Goal: Task Accomplishment & Management: Manage account settings

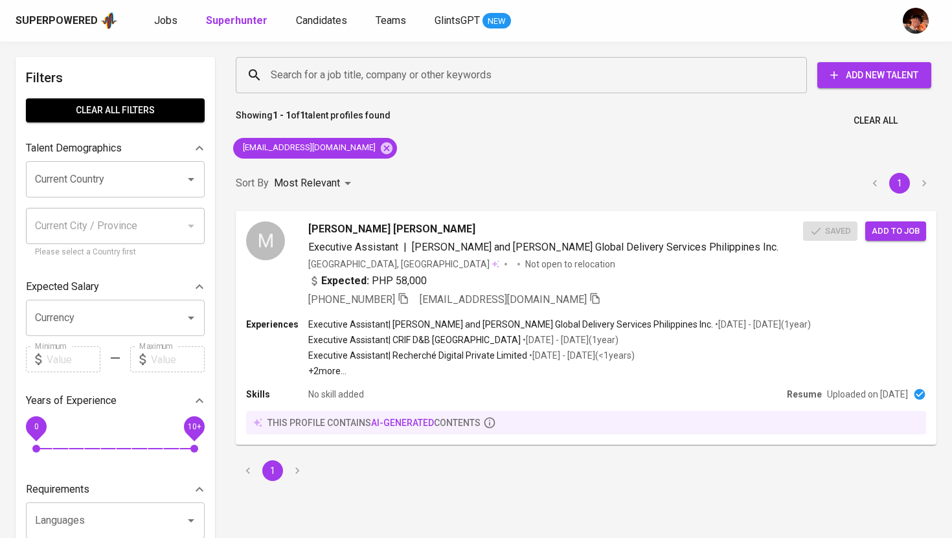
click at [167, 25] on span "Jobs" at bounding box center [165, 20] width 23 height 12
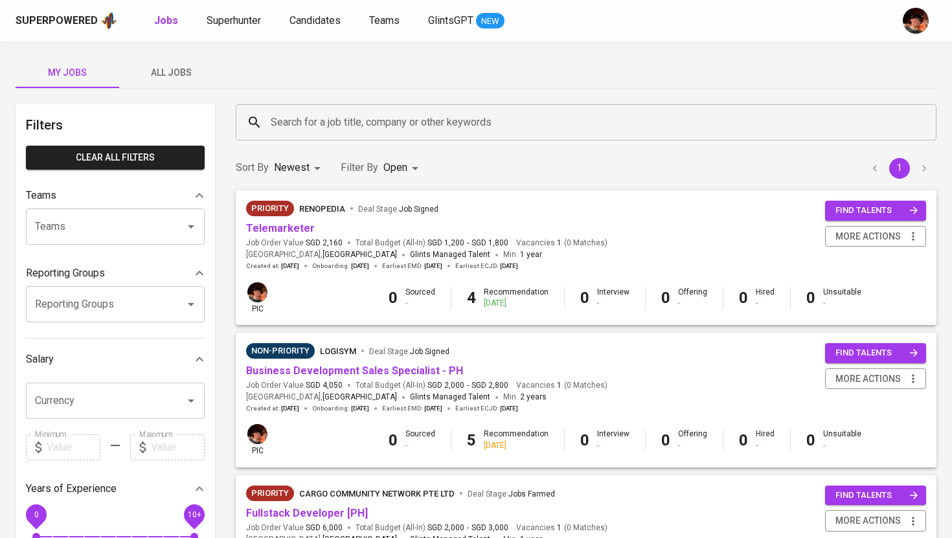
click at [174, 69] on span "All Jobs" at bounding box center [171, 73] width 88 height 16
click at [313, 119] on input "Search for a job title, company or other keywords" at bounding box center [589, 122] width 644 height 25
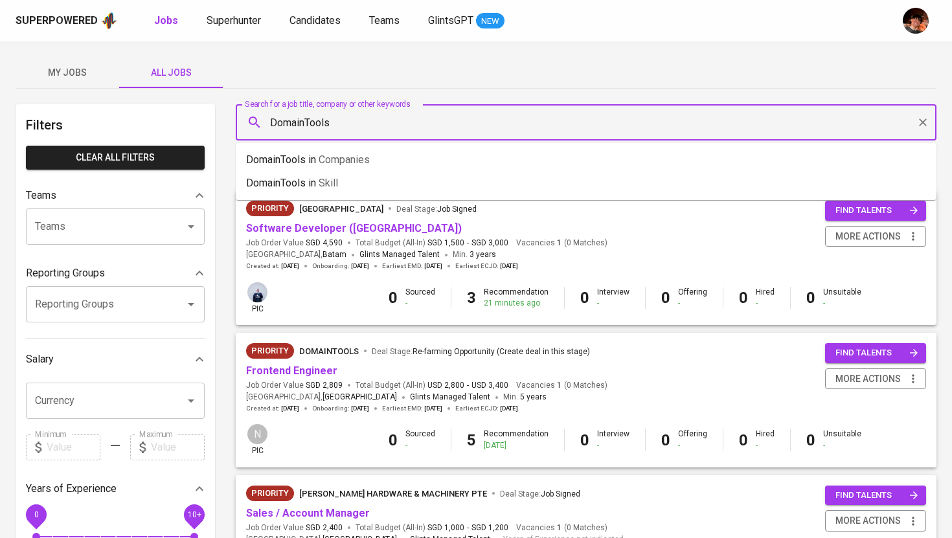
type input "DomainTools"
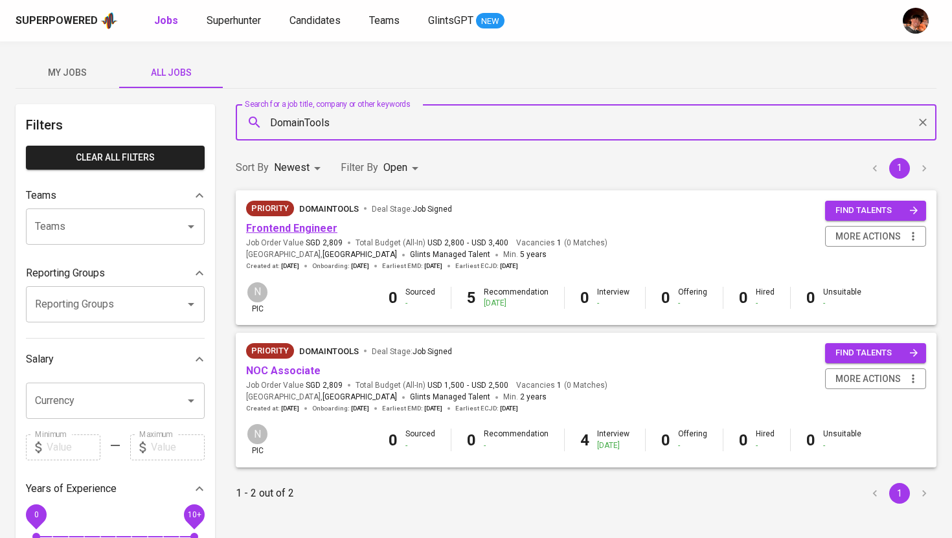
click at [307, 232] on link "Frontend Engineer" at bounding box center [291, 228] width 91 height 12
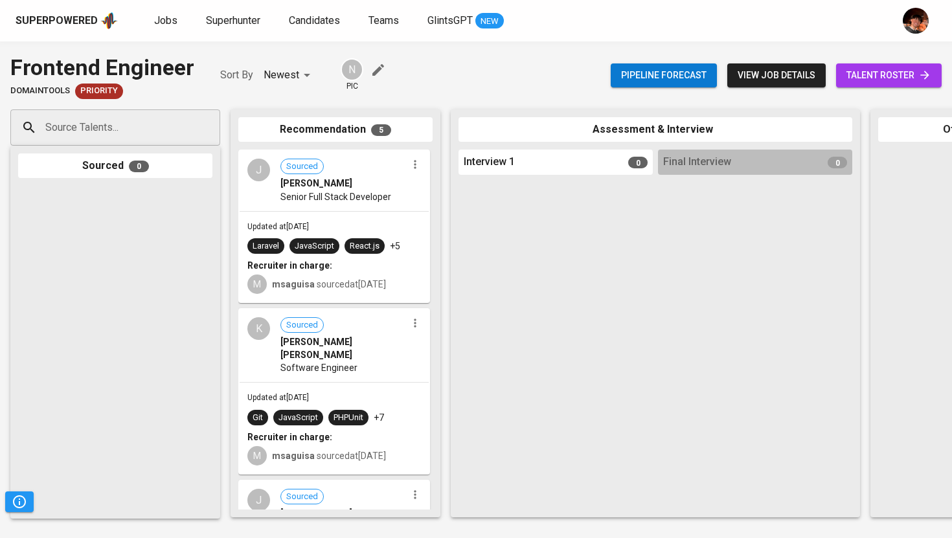
click at [856, 79] on span "talent roster" at bounding box center [888, 75] width 85 height 16
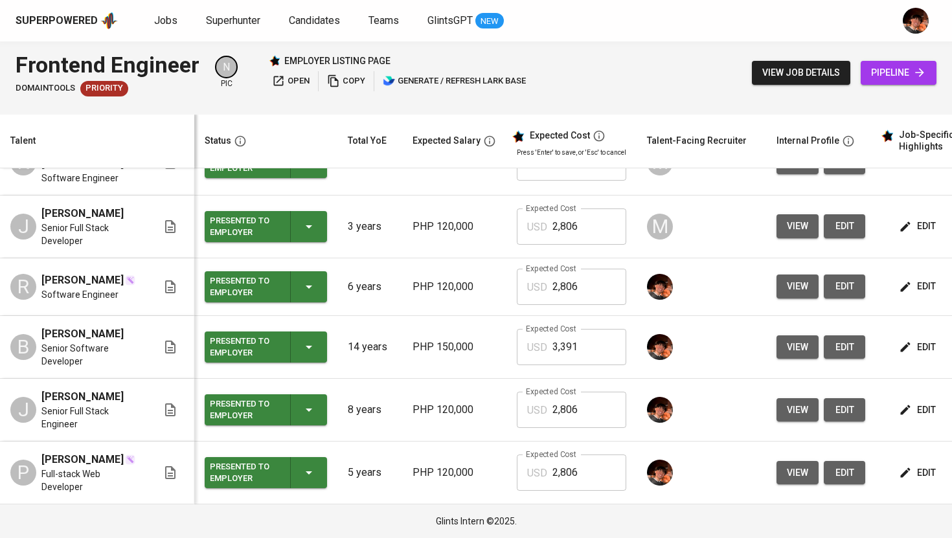
scroll to position [281, 0]
click at [789, 278] on span "view" at bounding box center [797, 286] width 21 height 16
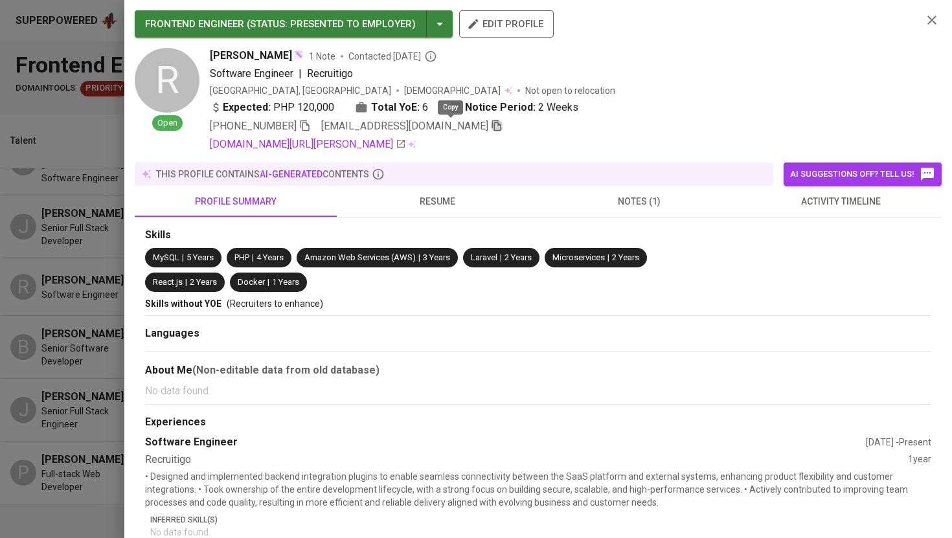
click at [491, 128] on icon "button" at bounding box center [497, 126] width 12 height 12
click at [98, 209] on div at bounding box center [476, 269] width 952 height 538
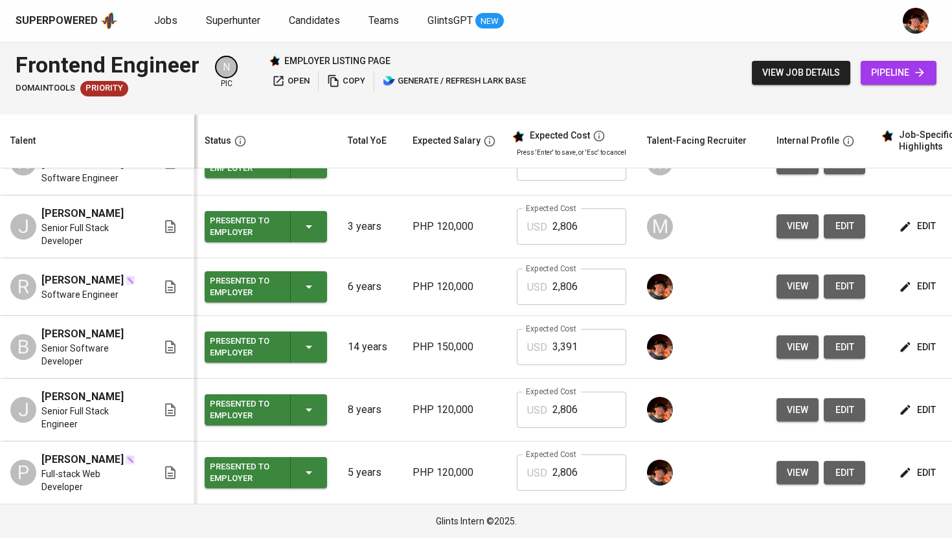
click at [797, 339] on span "view" at bounding box center [797, 347] width 21 height 16
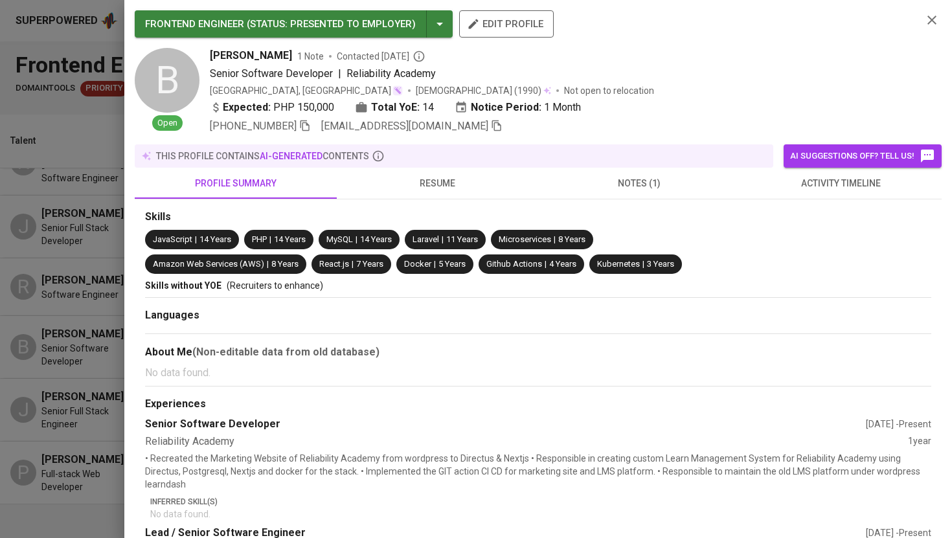
click at [491, 128] on icon "button" at bounding box center [497, 126] width 12 height 12
click at [73, 284] on div at bounding box center [476, 269] width 952 height 538
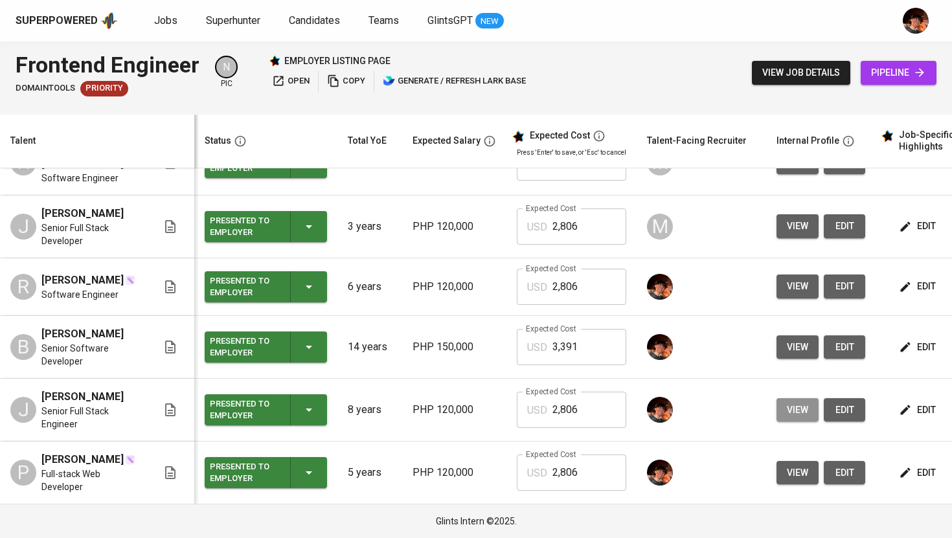
click at [799, 402] on span "view" at bounding box center [797, 410] width 21 height 16
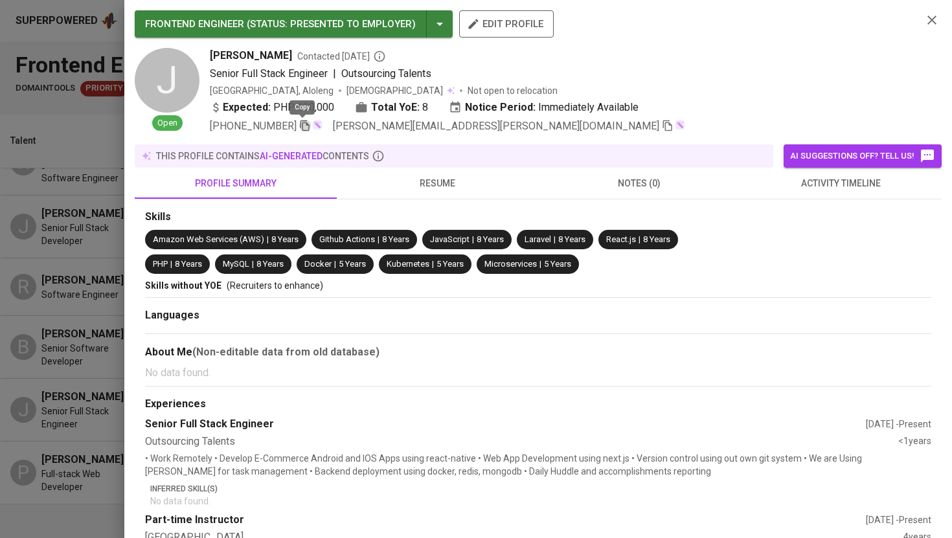
click at [303, 128] on icon "button" at bounding box center [305, 126] width 12 height 12
click at [663, 128] on icon "button" at bounding box center [667, 125] width 9 height 11
click at [67, 314] on div at bounding box center [476, 269] width 952 height 538
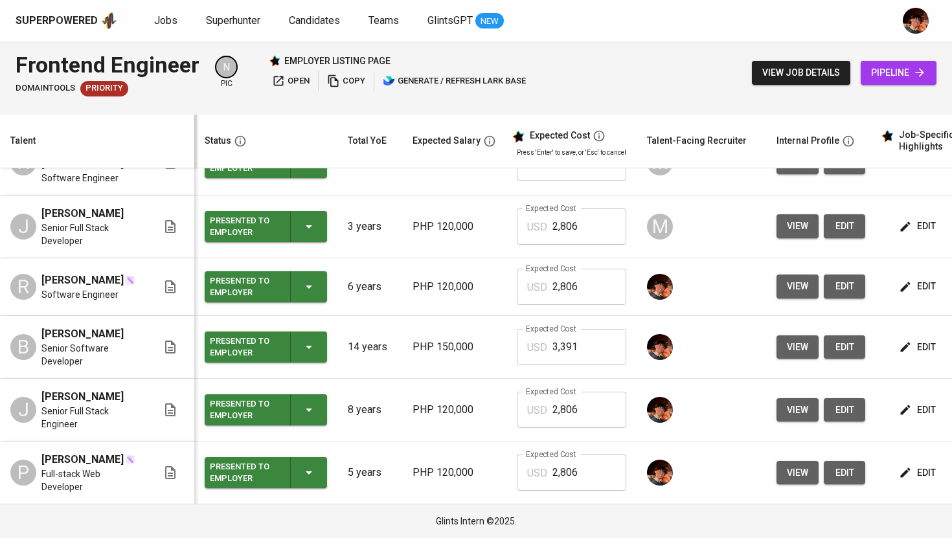
click at [794, 466] on span "view" at bounding box center [797, 473] width 21 height 16
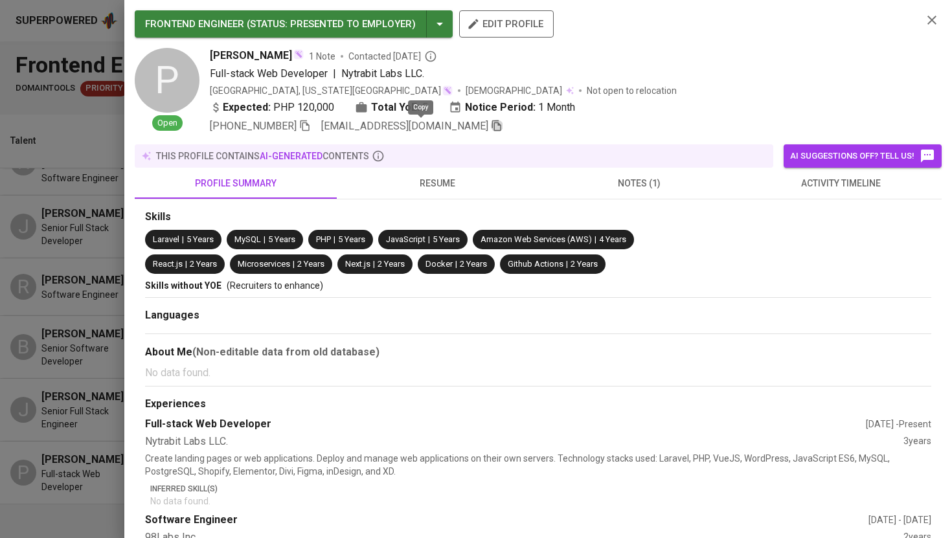
click at [492, 125] on icon "button" at bounding box center [496, 125] width 9 height 11
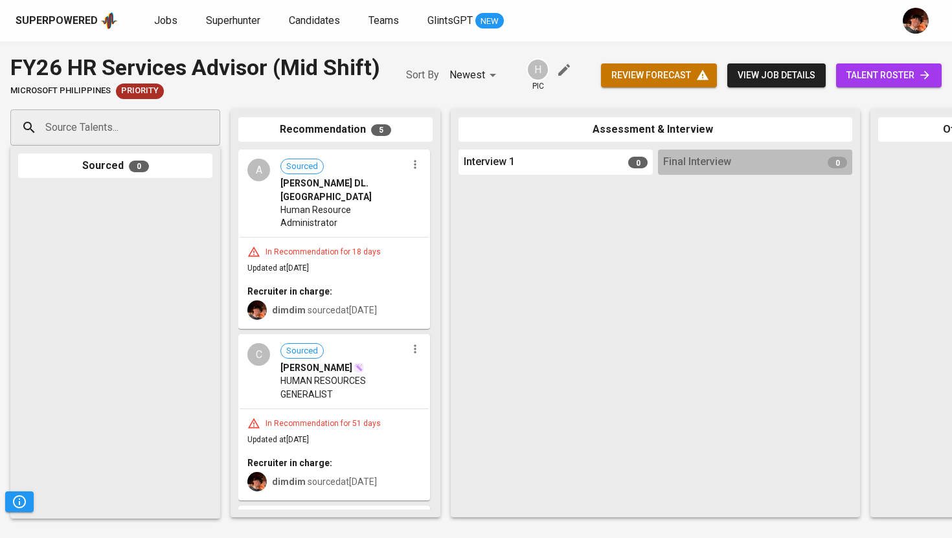
click at [164, 20] on span "Jobs" at bounding box center [165, 20] width 23 height 12
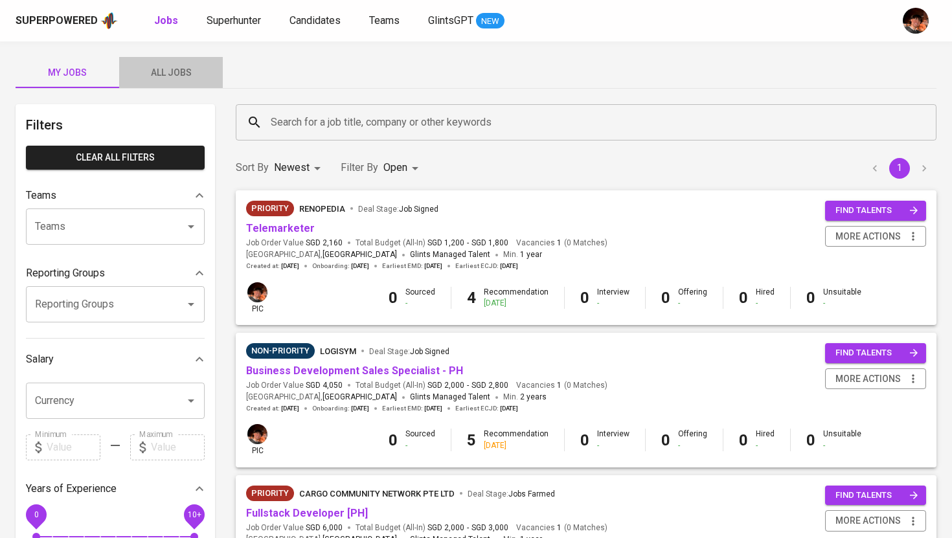
click at [176, 77] on span "All Jobs" at bounding box center [171, 73] width 88 height 16
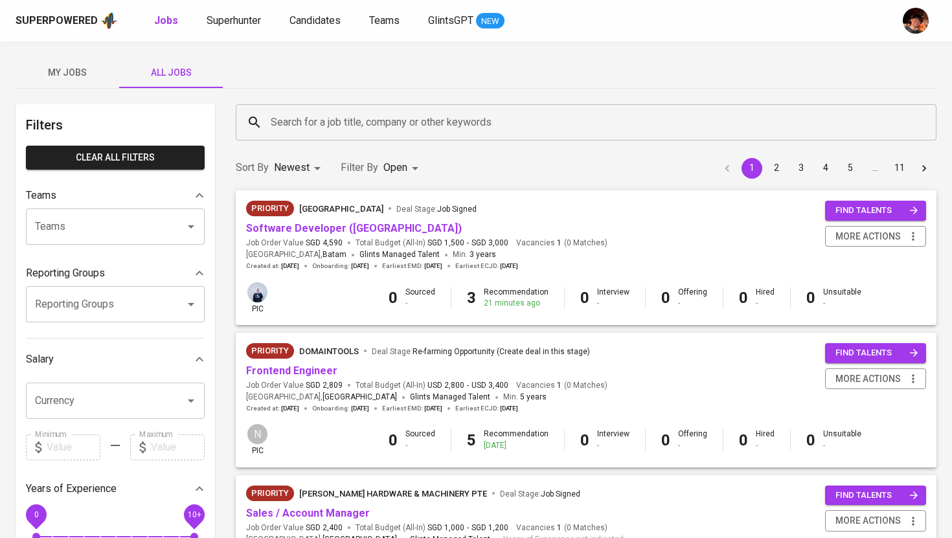
click at [329, 131] on input "Search for a job title, company or other keywords" at bounding box center [589, 122] width 644 height 25
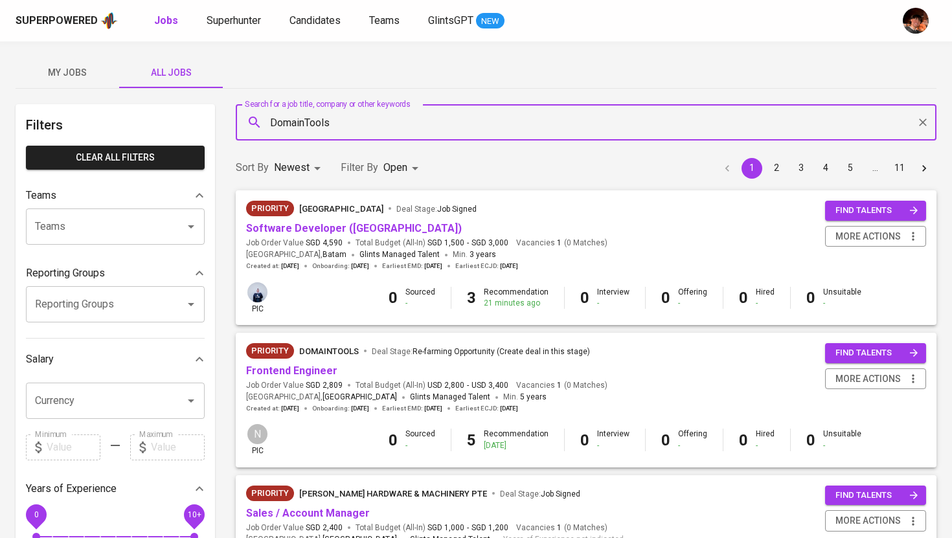
type input "DomainTools"
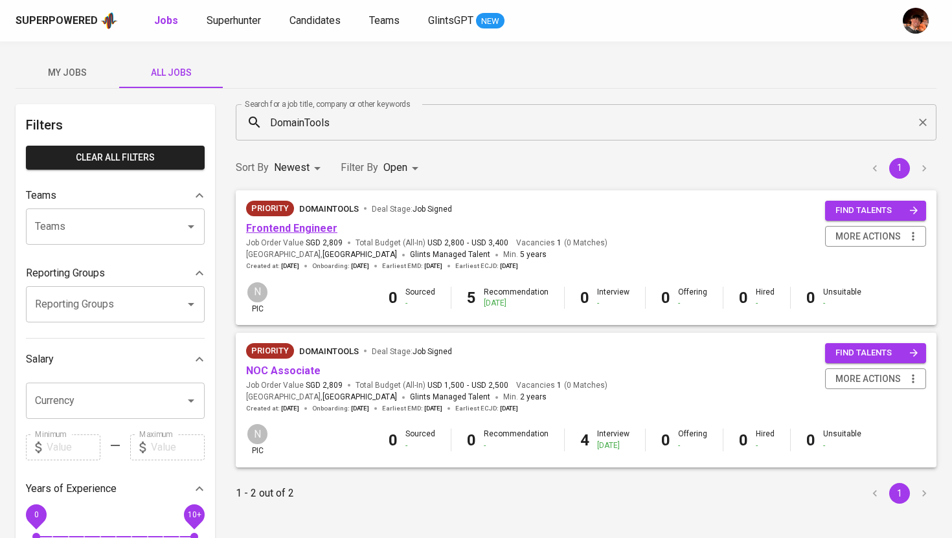
click at [312, 232] on link "Frontend Engineer" at bounding box center [291, 228] width 91 height 12
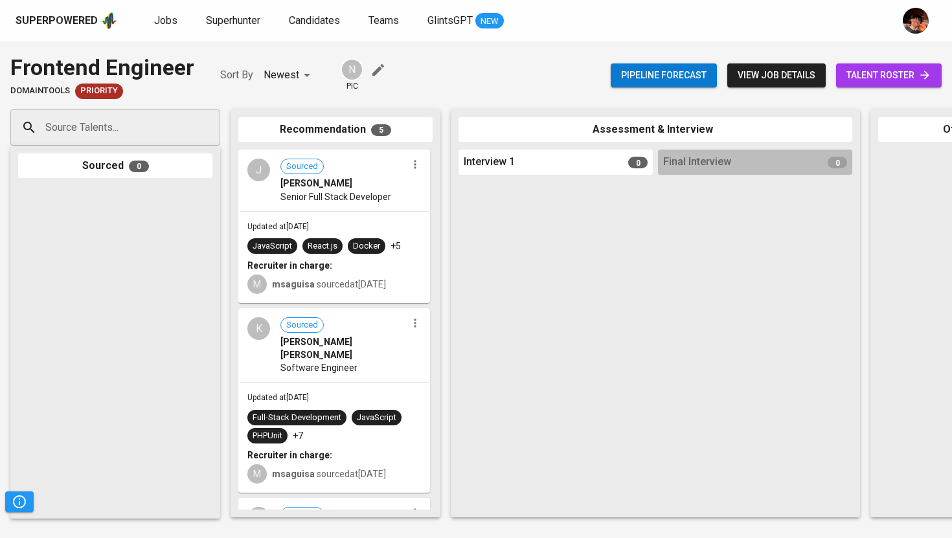
click at [177, 140] on div "Source Talents..." at bounding box center [115, 127] width 210 height 36
paste input "[EMAIL_ADDRESS][DOMAIN_NAME]"
type input "[EMAIL_ADDRESS][DOMAIN_NAME]"
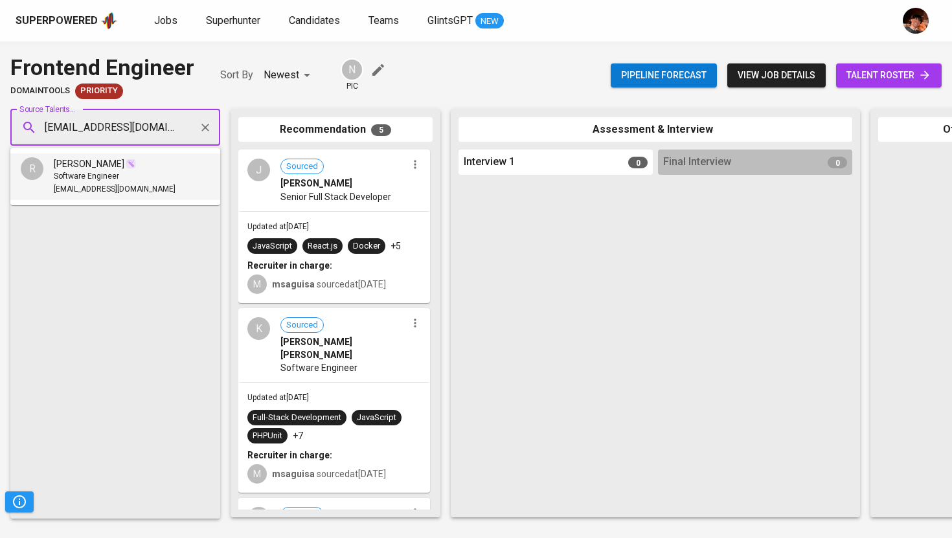
click at [148, 168] on li "R Ronnel Claridad Software Engineer ronnelclaridad@gmail.com" at bounding box center [115, 176] width 210 height 47
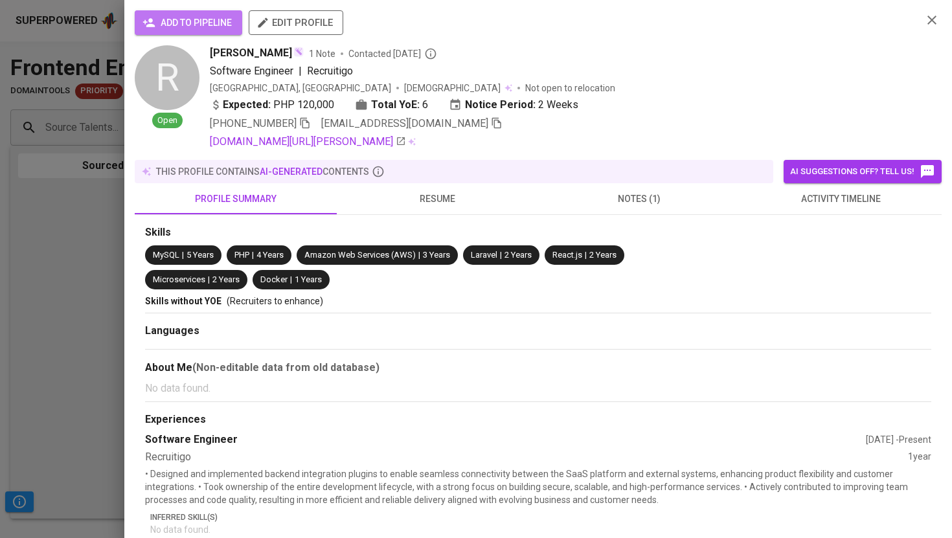
click at [212, 25] on span "add to pipeline" at bounding box center [188, 23] width 87 height 16
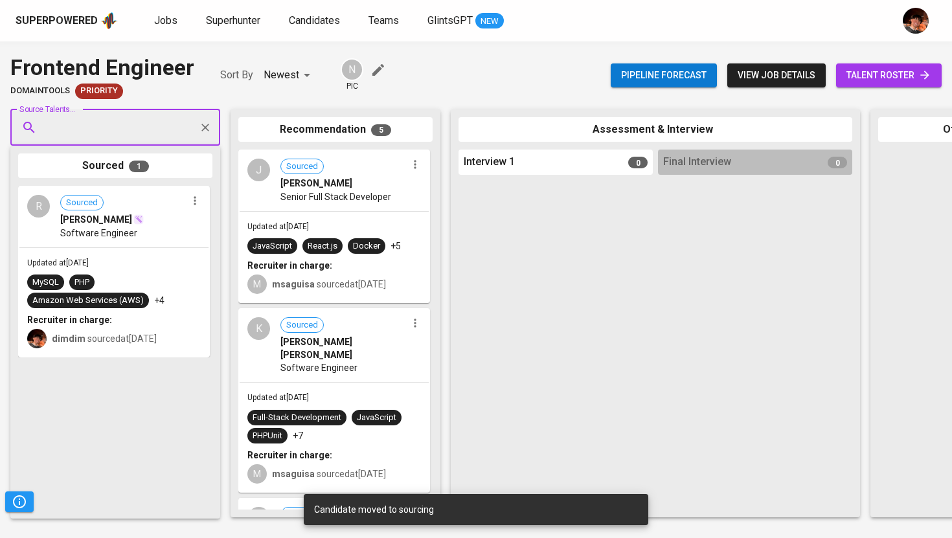
paste input "[EMAIL_ADDRESS][DOMAIN_NAME]"
type input "[EMAIL_ADDRESS][DOMAIN_NAME]"
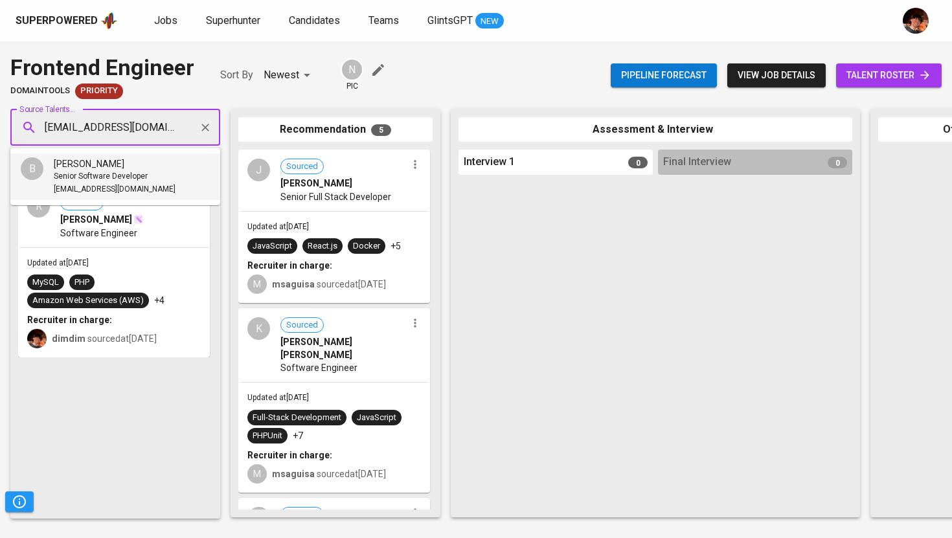
click at [135, 163] on div "[PERSON_NAME]" at bounding box center [115, 163] width 122 height 13
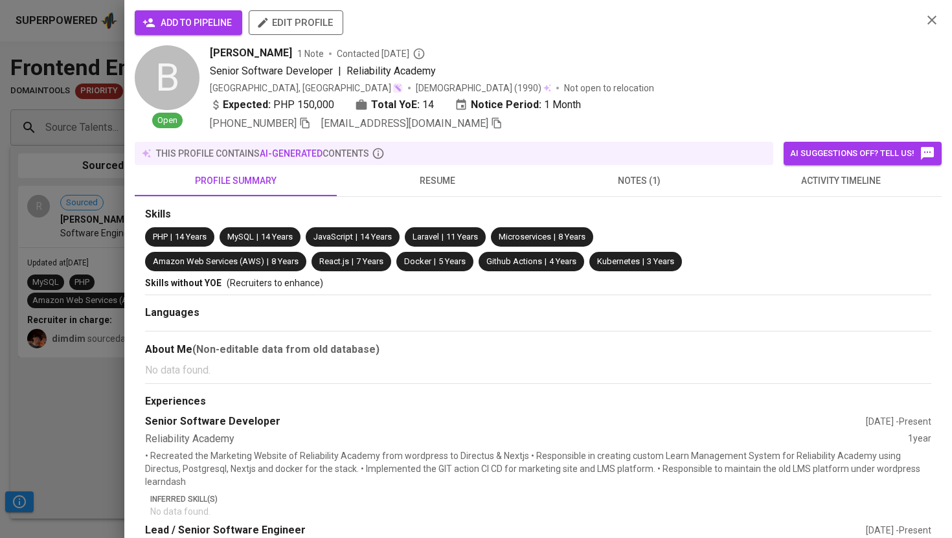
click at [196, 24] on span "add to pipeline" at bounding box center [188, 23] width 87 height 16
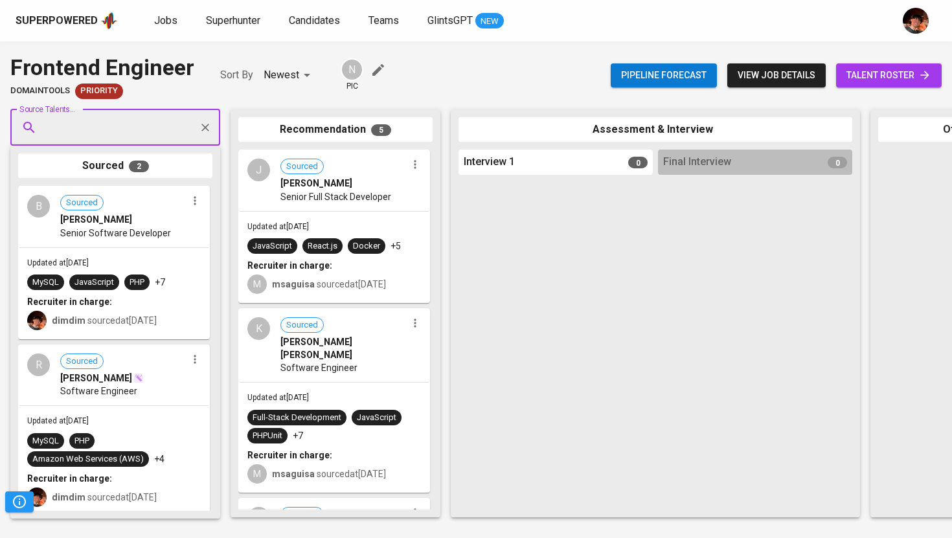
paste input "+63639610899830"
type input "+63639610899830"
paste input "[PERSON_NAME][EMAIL_ADDRESS][PERSON_NAME][DOMAIN_NAME]"
type input "[PERSON_NAME][EMAIL_ADDRESS][PERSON_NAME][DOMAIN_NAME]"
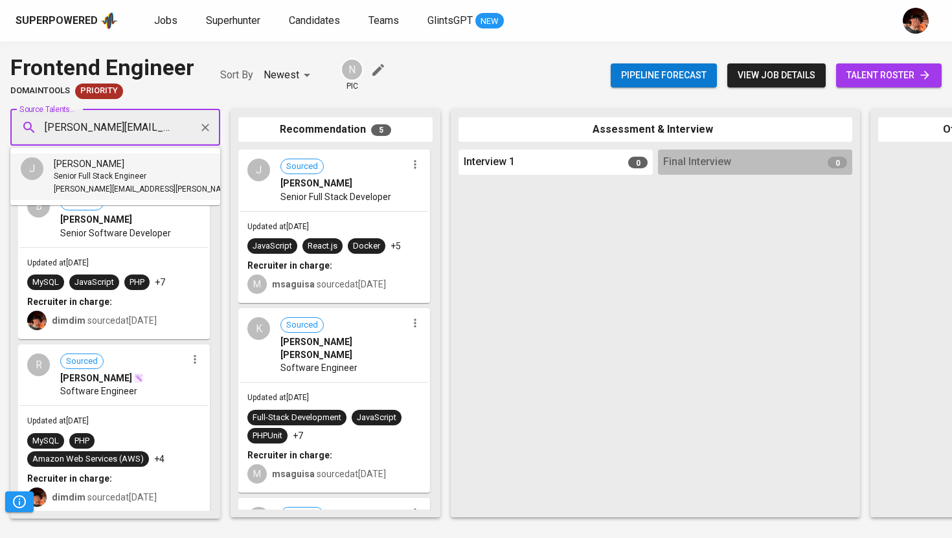
click at [124, 163] on span "[PERSON_NAME]" at bounding box center [89, 163] width 71 height 13
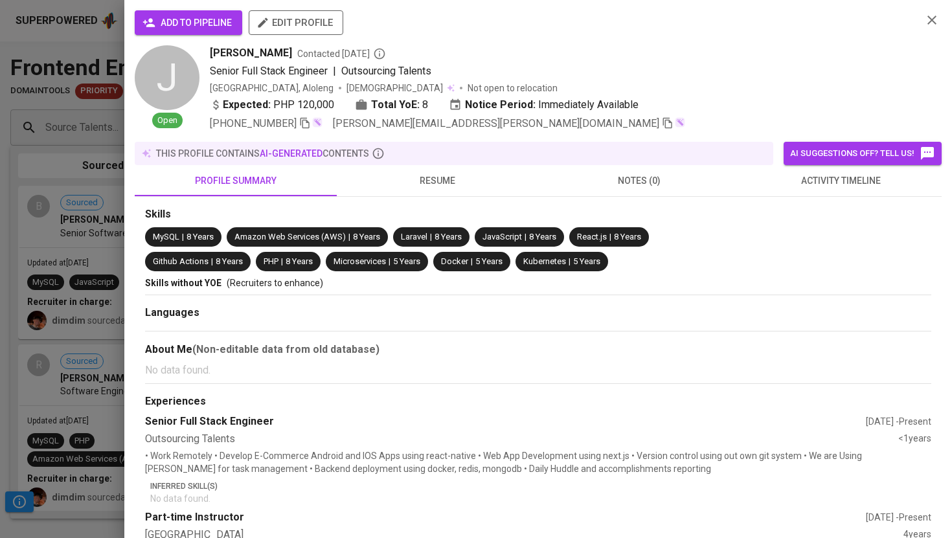
click at [198, 20] on span "add to pipeline" at bounding box center [188, 23] width 87 height 16
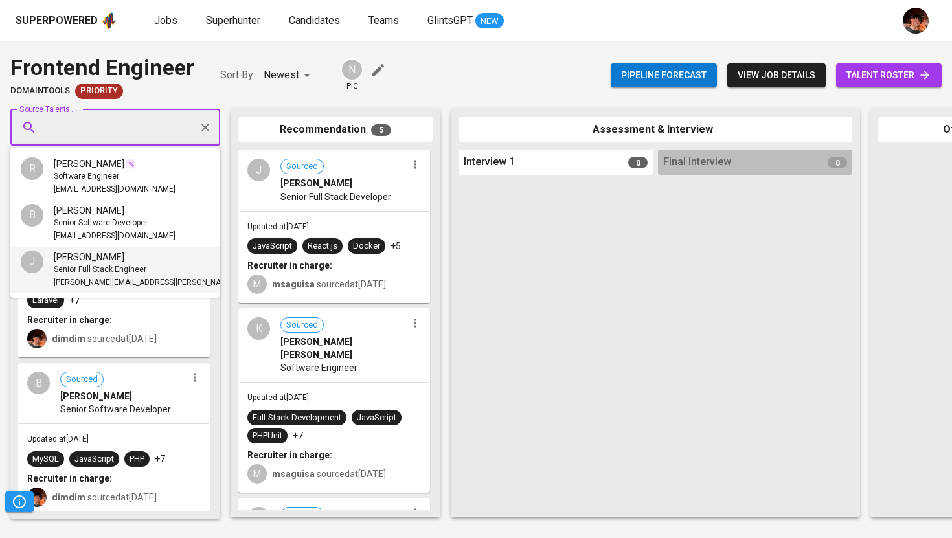
click at [135, 126] on input "Source Talents..." at bounding box center [110, 127] width 136 height 25
paste input "[EMAIL_ADDRESS][DOMAIN_NAME]"
type input "[EMAIL_ADDRESS][DOMAIN_NAME]"
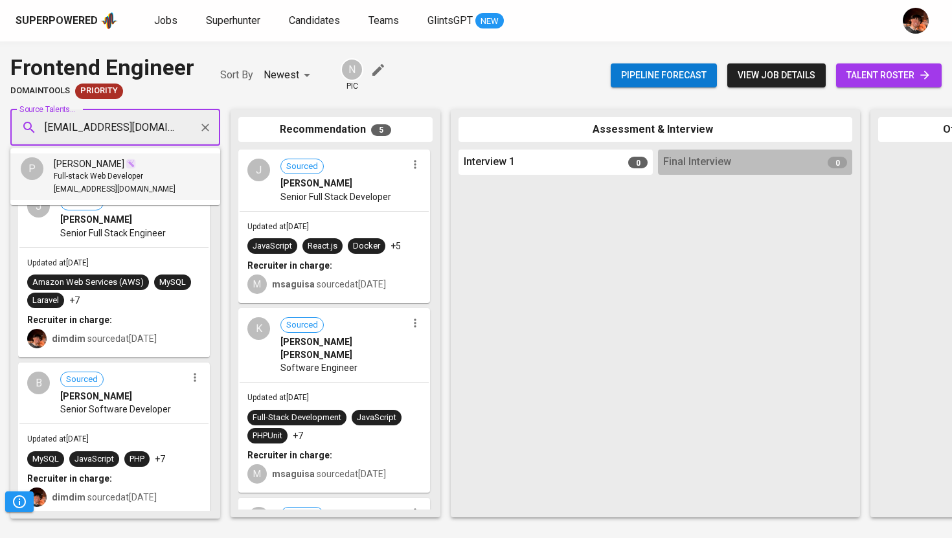
click at [113, 175] on span "Full-stack Web Developer" at bounding box center [98, 176] width 89 height 13
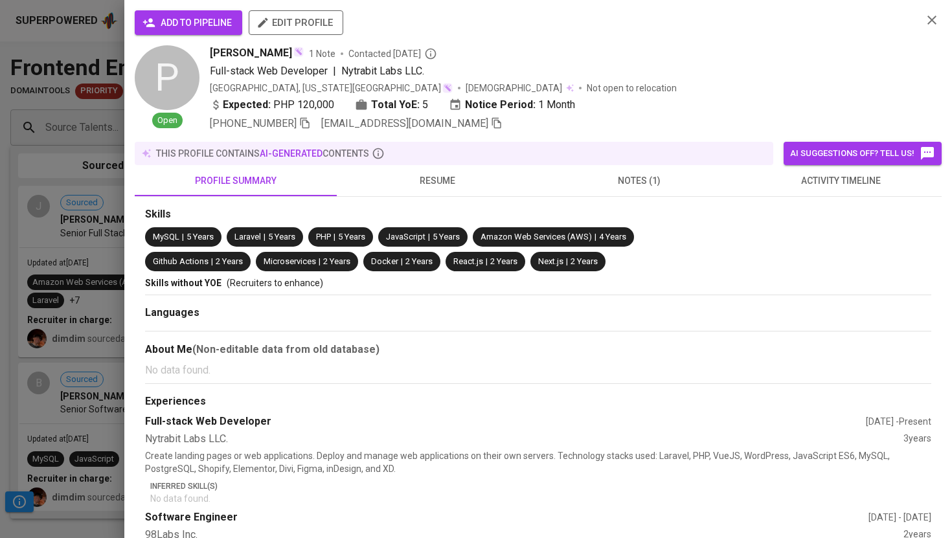
click at [188, 26] on span "add to pipeline" at bounding box center [188, 23] width 87 height 16
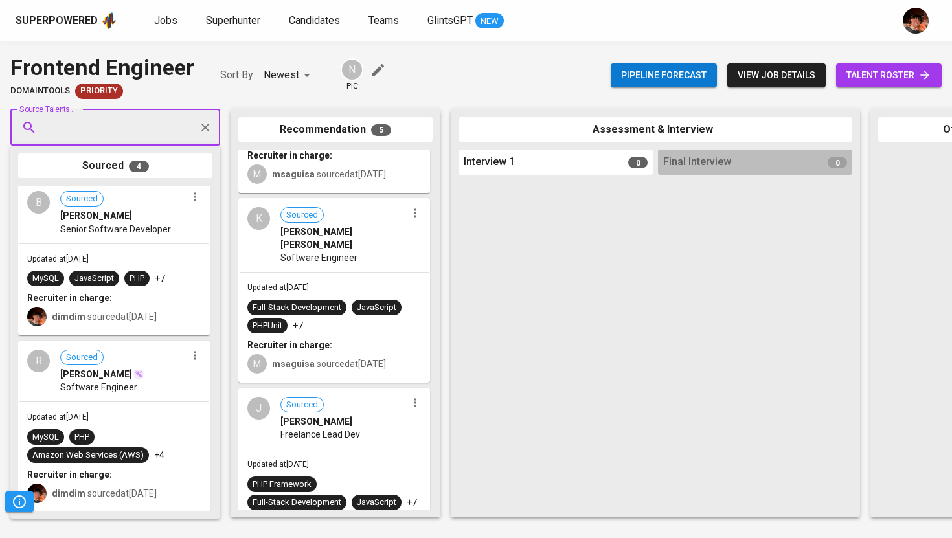
scroll to position [128, 0]
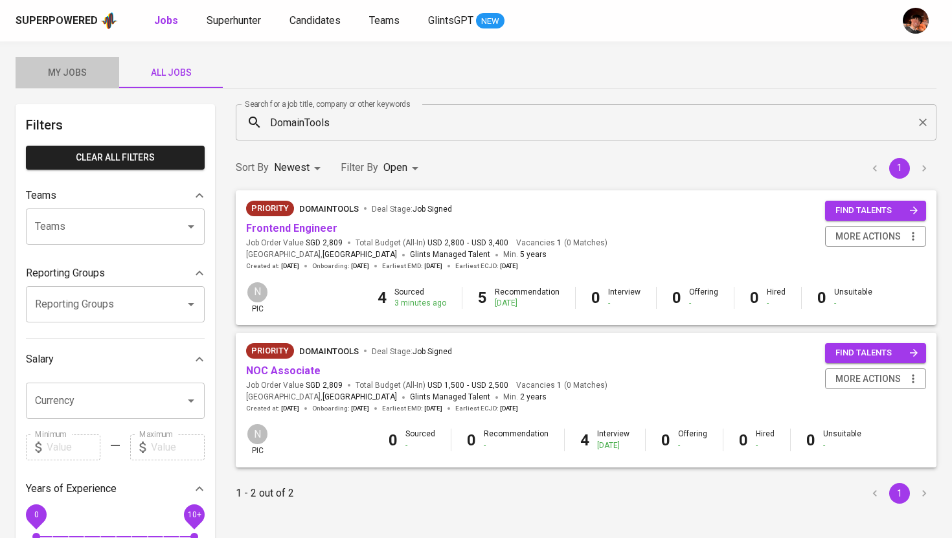
click at [65, 67] on span "My Jobs" at bounding box center [67, 73] width 88 height 16
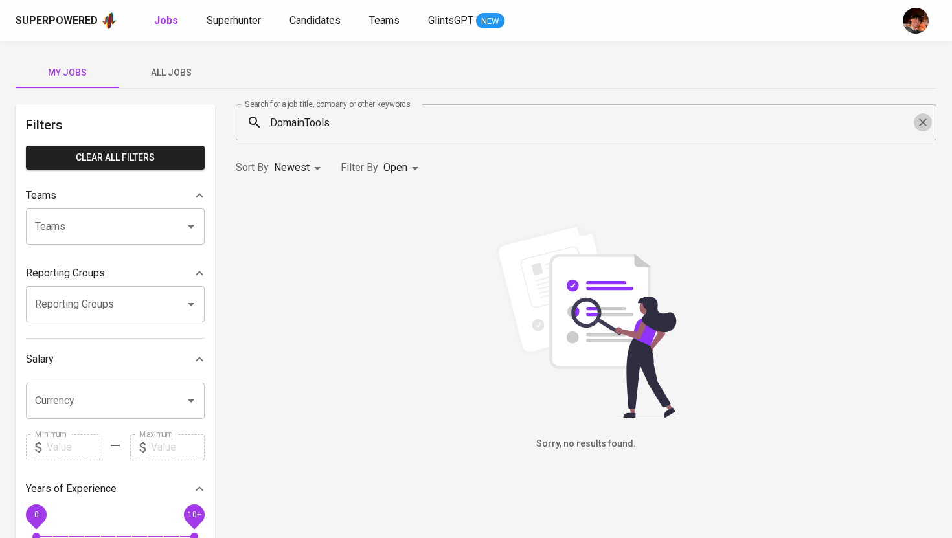
click at [923, 125] on icon "Clear" at bounding box center [922, 122] width 13 height 13
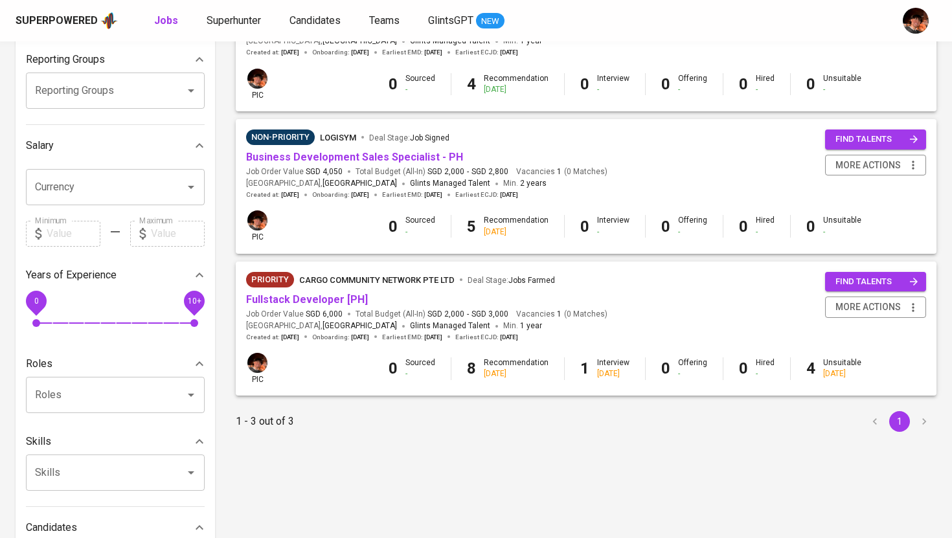
scroll to position [214, 0]
click at [332, 300] on link "Fullstack Developer [PH]" at bounding box center [307, 299] width 122 height 12
